Goal: Task Accomplishment & Management: Manage account settings

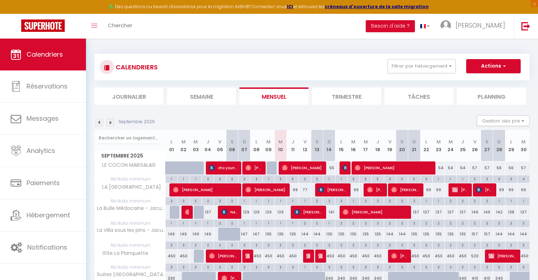
select select
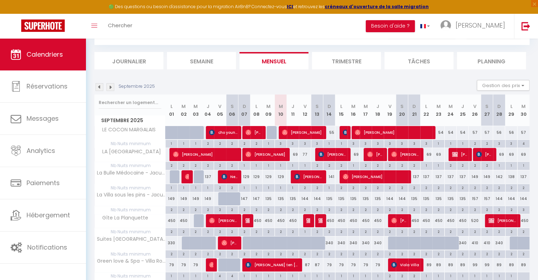
click at [332, 174] on div "141" at bounding box center [329, 176] width 12 height 13
type input "141"
type input "Dim 14 Septembre 2025"
type input "Lun 15 Septembre 2025"
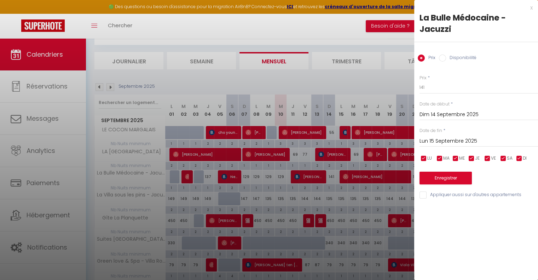
click at [443, 59] on input "Disponibilité" at bounding box center [442, 57] width 7 height 7
radio input "true"
radio input "false"
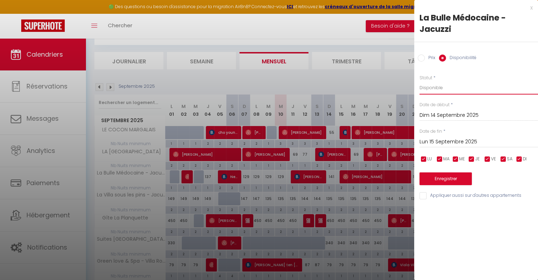
click at [443, 87] on select "Disponible Indisponible" at bounding box center [478, 87] width 118 height 13
select select "0"
click at [419, 81] on select "Disponible Indisponible" at bounding box center [478, 87] width 118 height 13
click at [445, 179] on button "Enregistrer" at bounding box center [445, 178] width 52 height 13
